Goal: Information Seeking & Learning: Learn about a topic

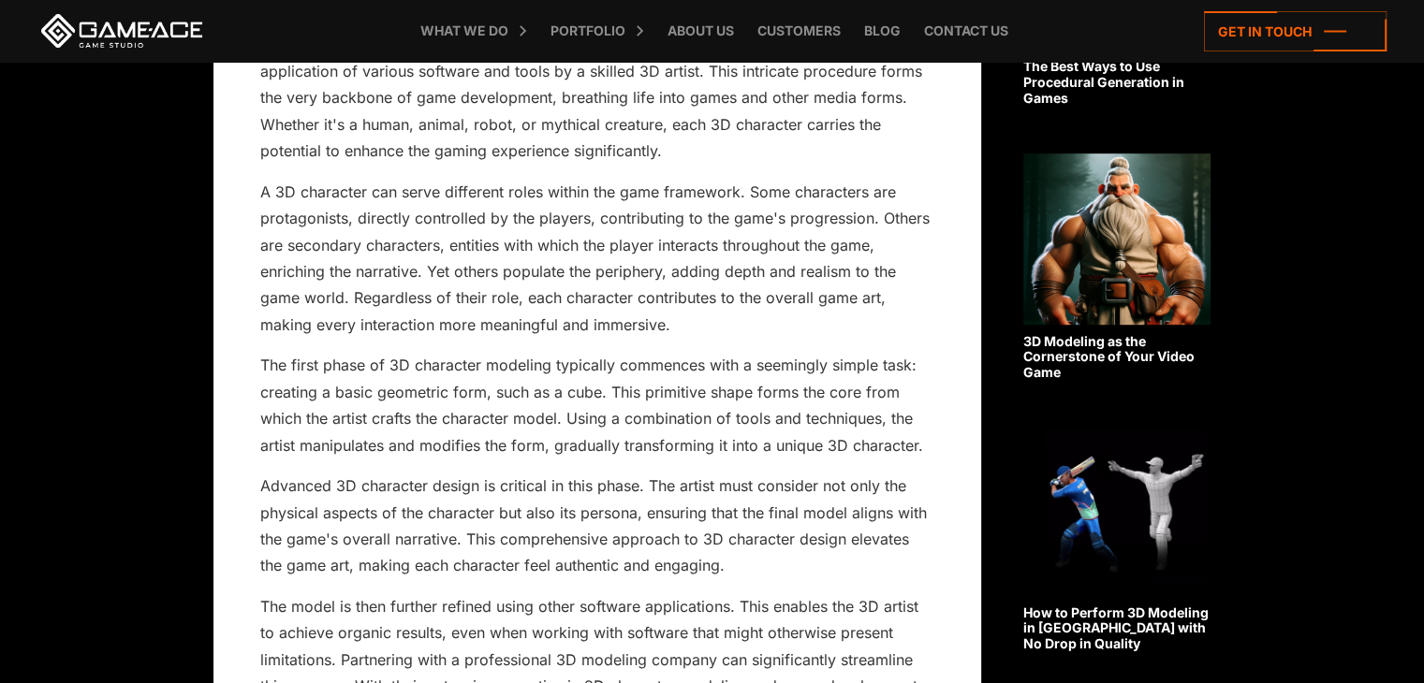
scroll to position [1372, 0]
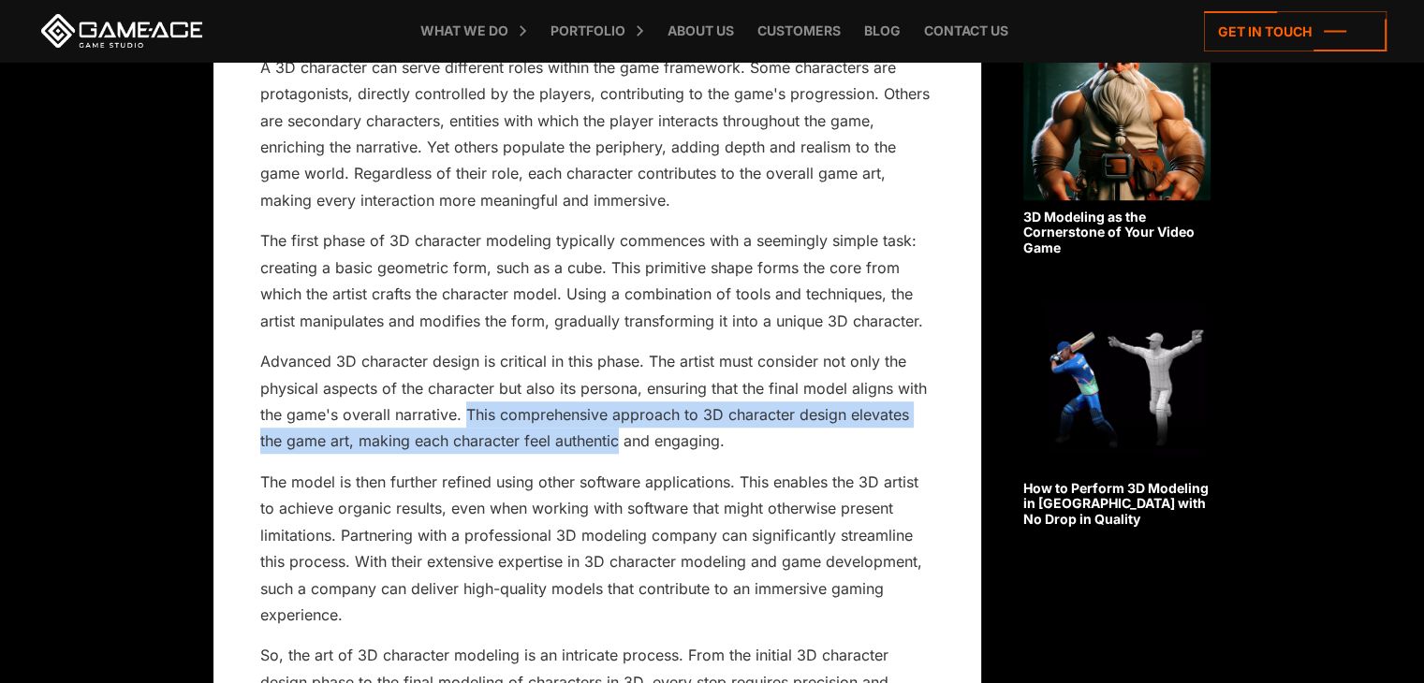
drag, startPoint x: 465, startPoint y: 415, endPoint x: 618, endPoint y: 447, distance: 155.9
click at [618, 447] on p "Advanced 3D character design is critical in this phase. The artist must conside…" at bounding box center [597, 401] width 674 height 107
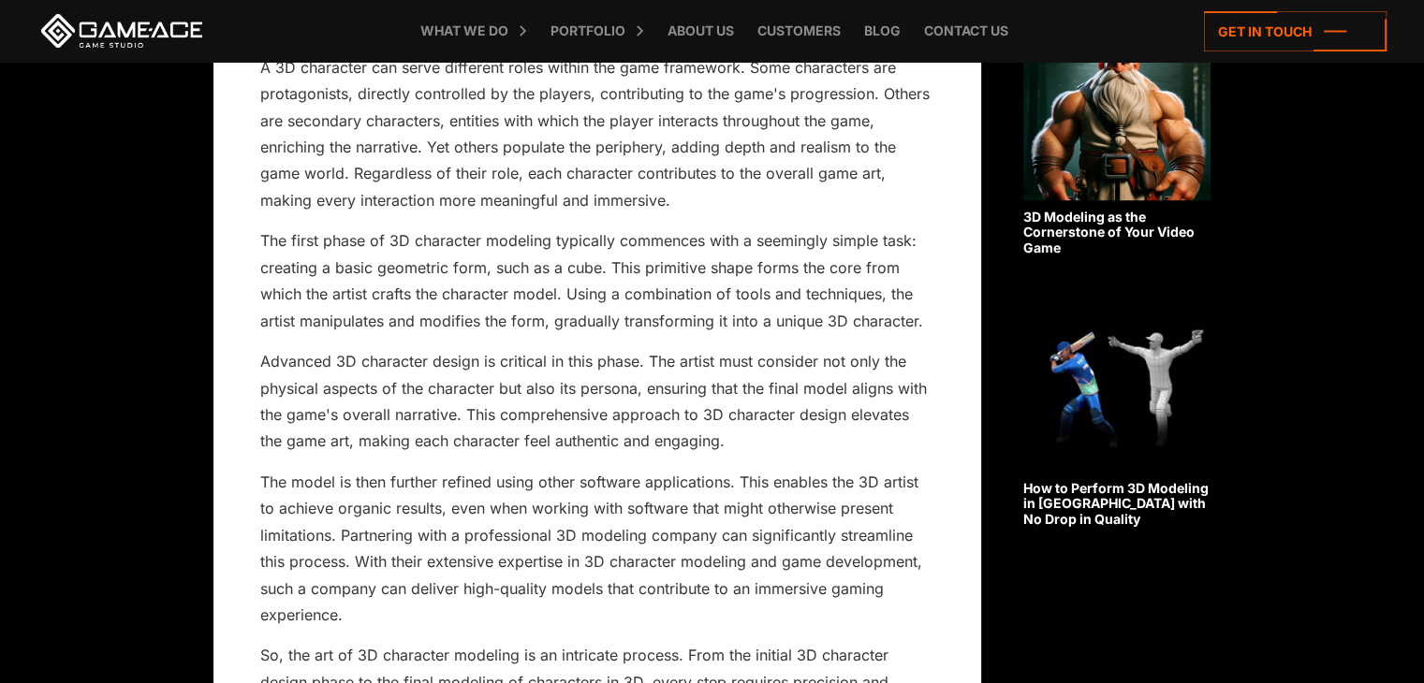
drag, startPoint x: 270, startPoint y: 479, endPoint x: 404, endPoint y: 480, distance: 134.8
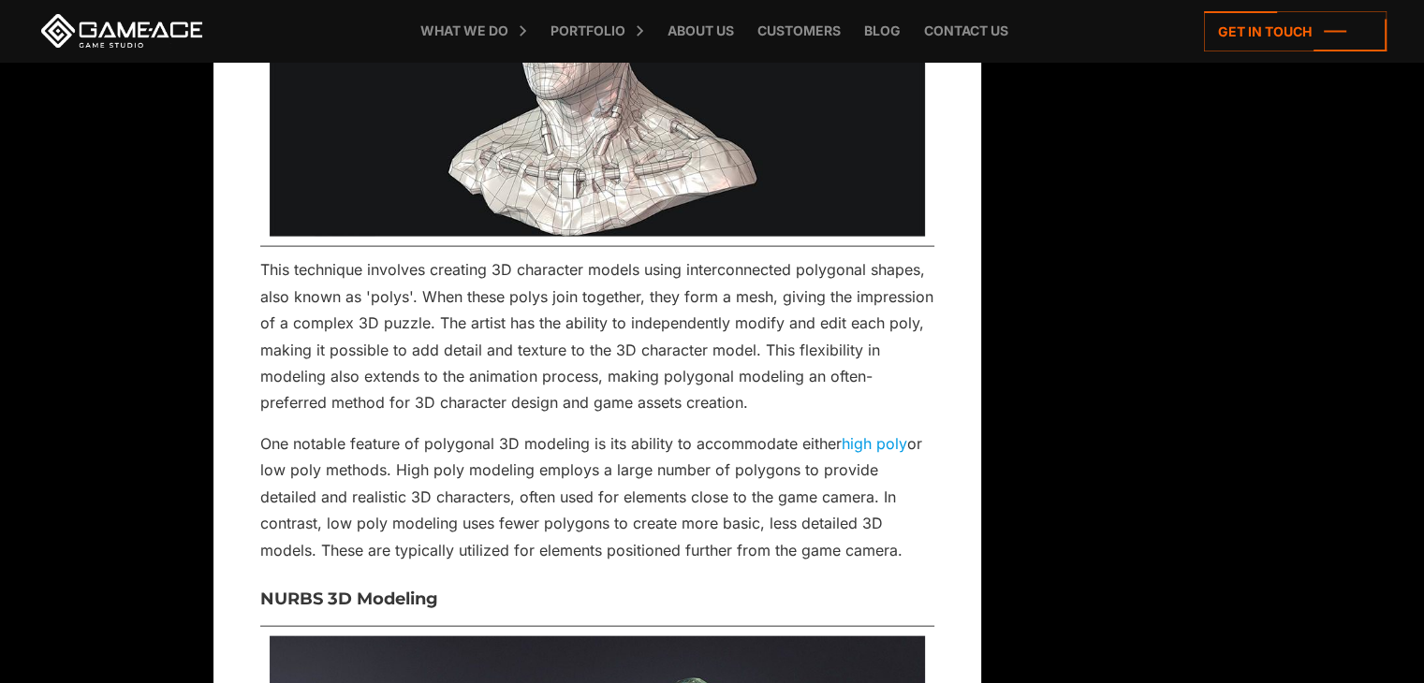
scroll to position [3989, 0]
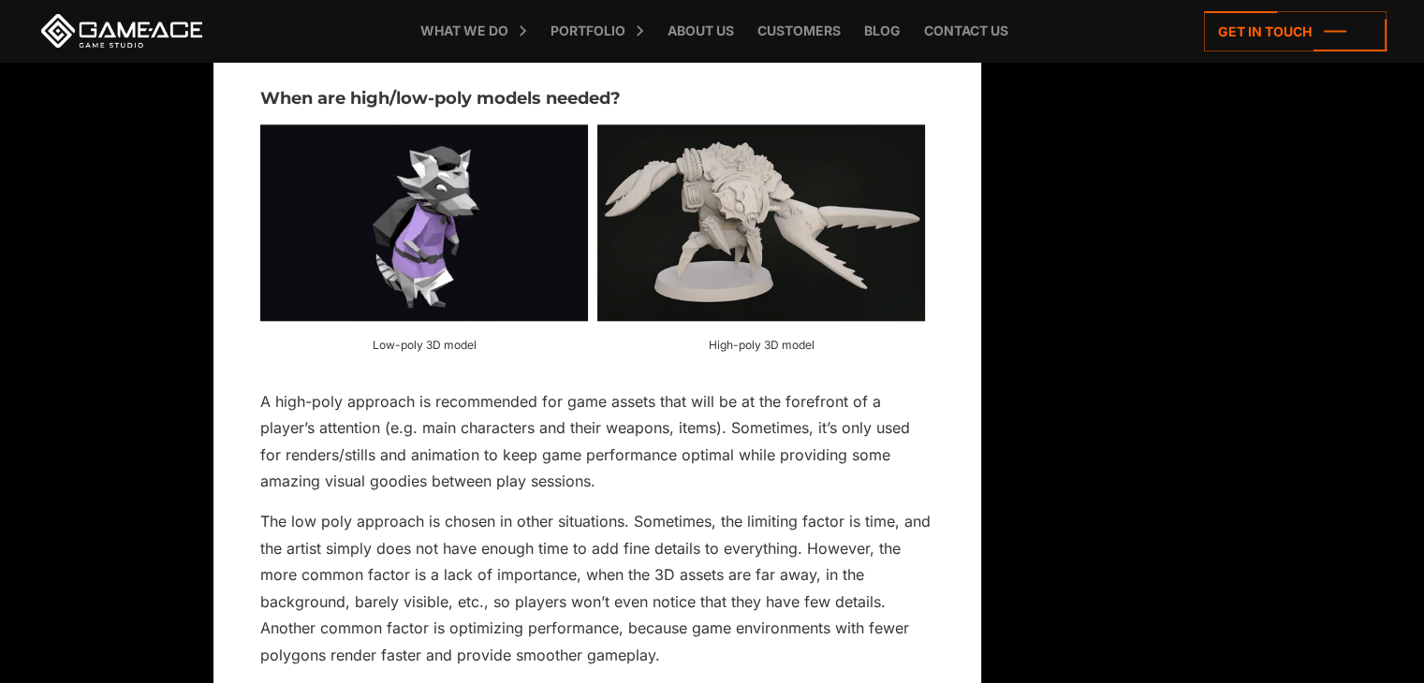
scroll to position [2117, 0]
